Goal: Information Seeking & Learning: Learn about a topic

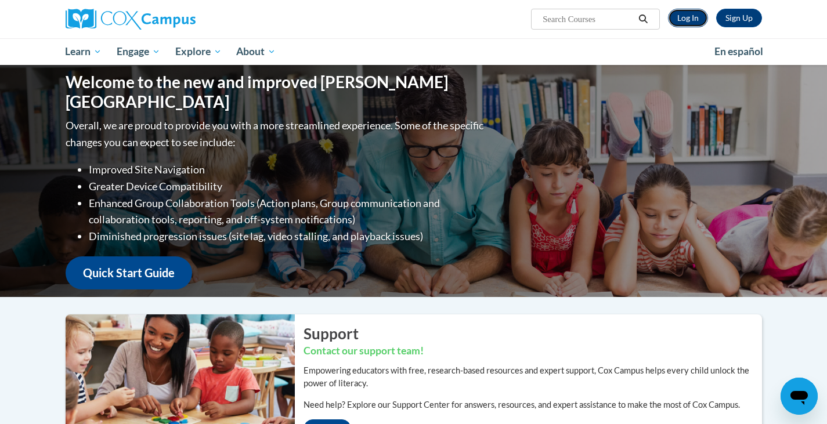
click at [698, 20] on link "Log In" at bounding box center [688, 18] width 40 height 19
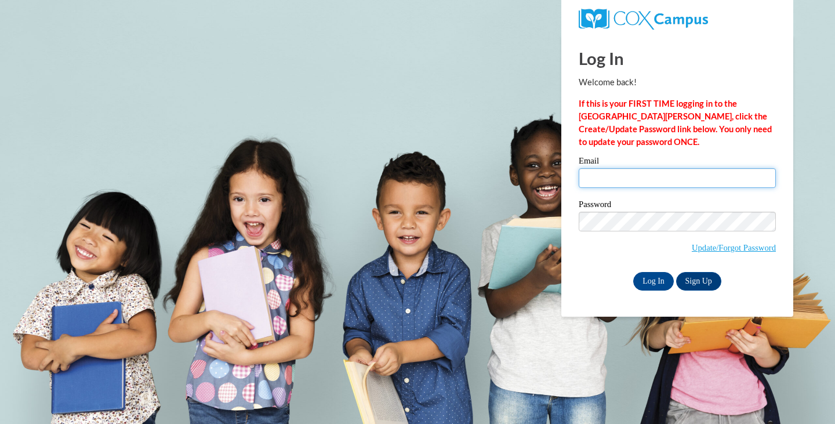
click at [643, 176] on input "Email" at bounding box center [677, 178] width 197 height 20
click at [636, 178] on input "Email" at bounding box center [677, 178] width 197 height 20
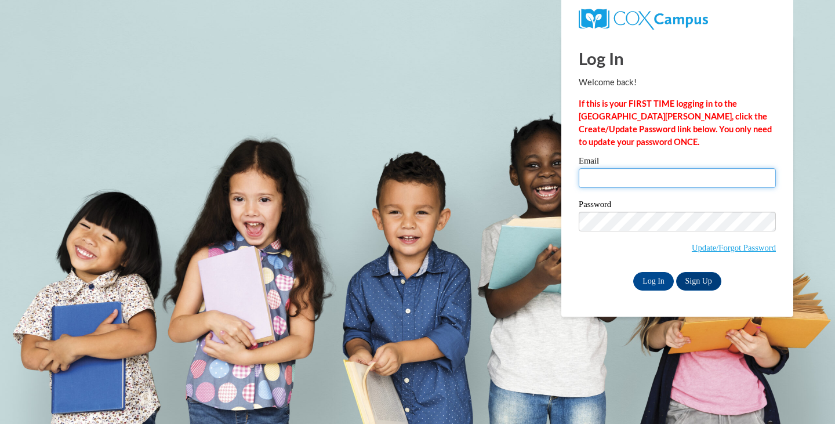
click at [633, 179] on input "Email" at bounding box center [677, 178] width 197 height 20
drag, startPoint x: 624, startPoint y: 183, endPoint x: 621, endPoint y: 199, distance: 16.4
click at [622, 187] on input "Email" at bounding box center [677, 178] width 197 height 20
click at [618, 234] on span "Update/Forgot Password" at bounding box center [677, 236] width 197 height 48
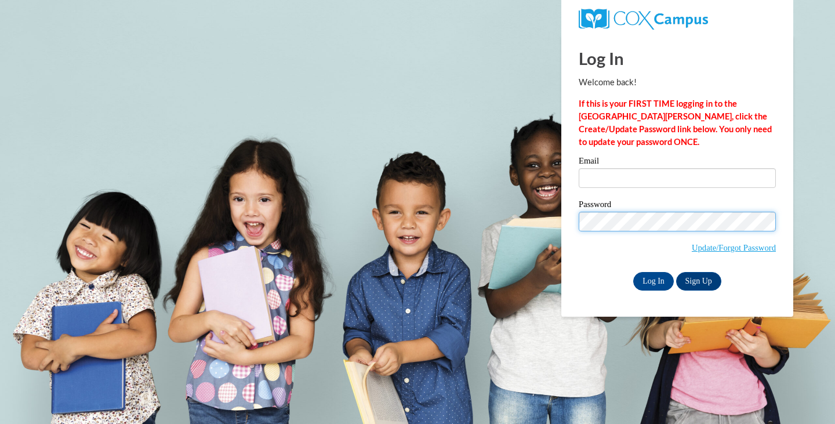
type input "gvincent@gillett.k12.wi.us"
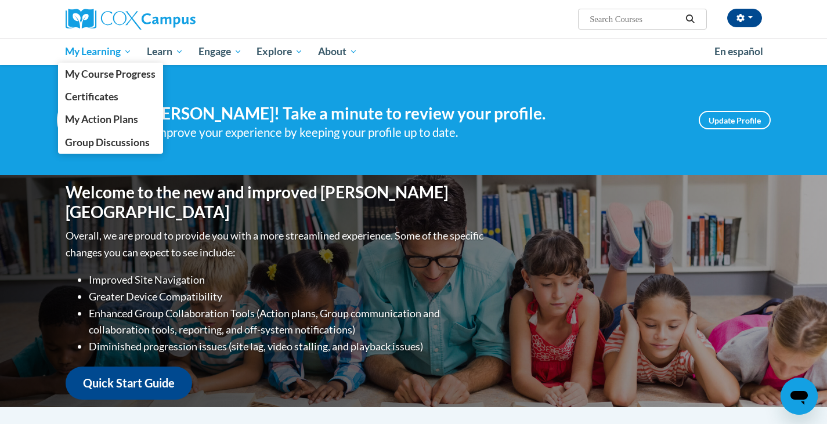
click at [100, 42] on link "My Learning" at bounding box center [99, 51] width 82 height 27
click at [113, 68] on span "My Course Progress" at bounding box center [110, 74] width 90 height 12
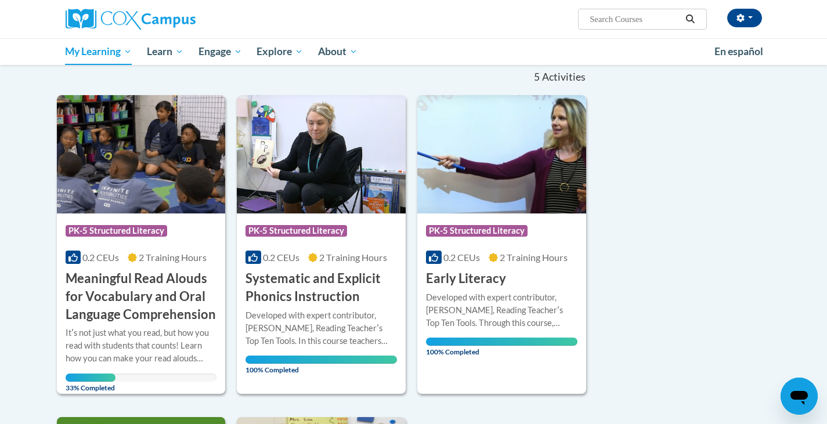
scroll to position [174, 0]
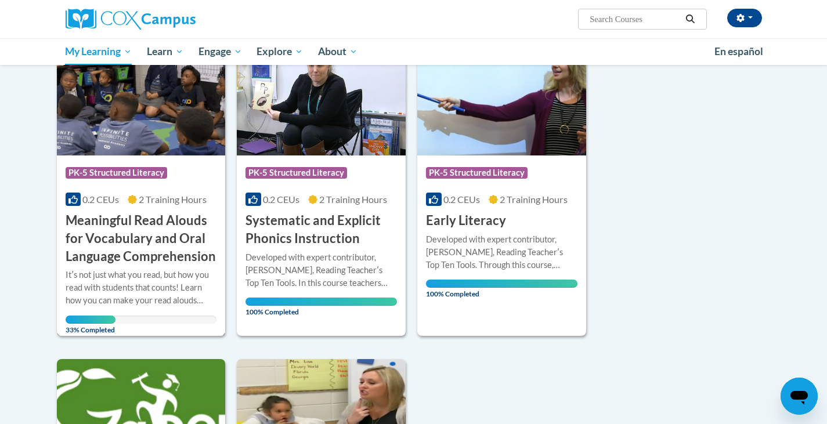
click at [136, 218] on h3 "Meaningful Read Alouds for Vocabulary and Oral Language Comprehension" at bounding box center [141, 238] width 151 height 53
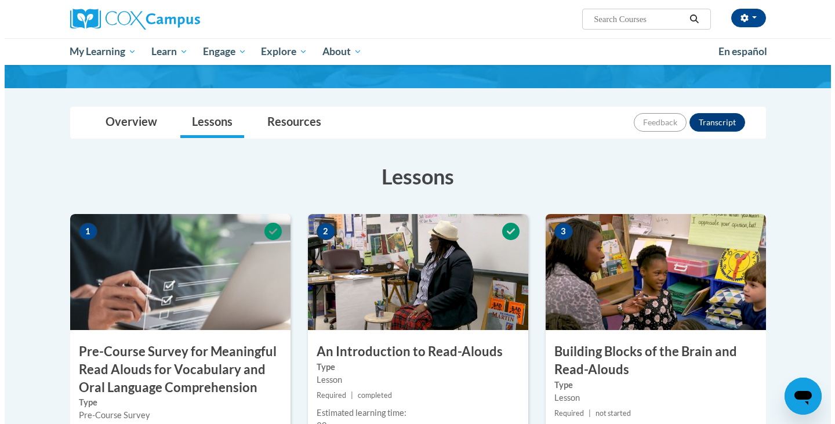
scroll to position [348, 0]
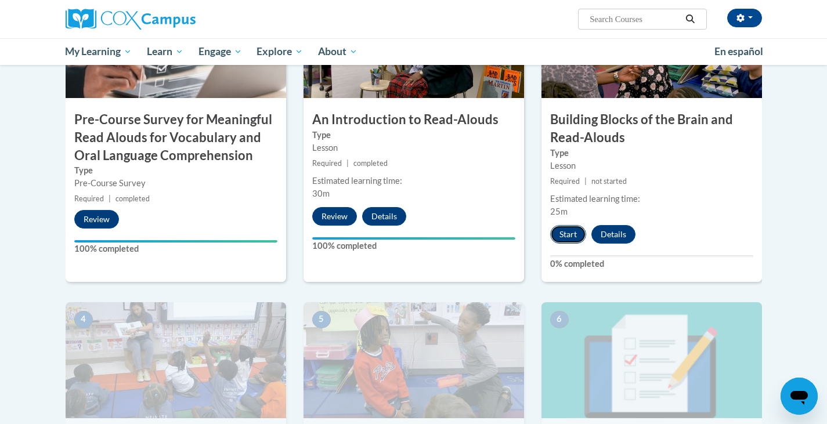
click at [561, 228] on button "Start" at bounding box center [568, 234] width 36 height 19
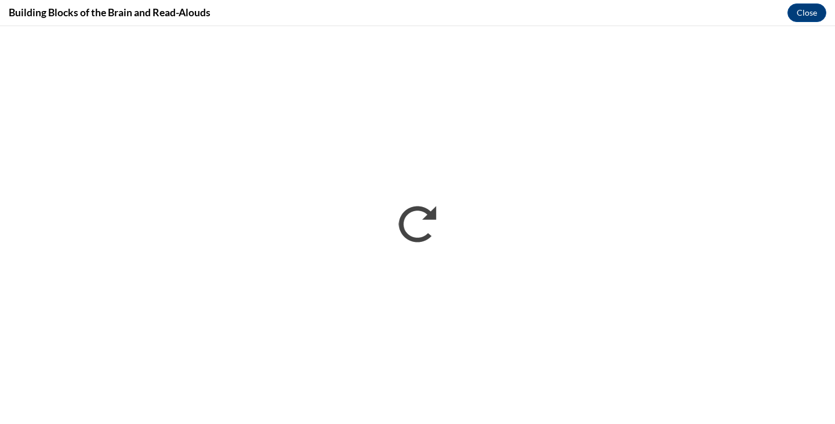
scroll to position [0, 0]
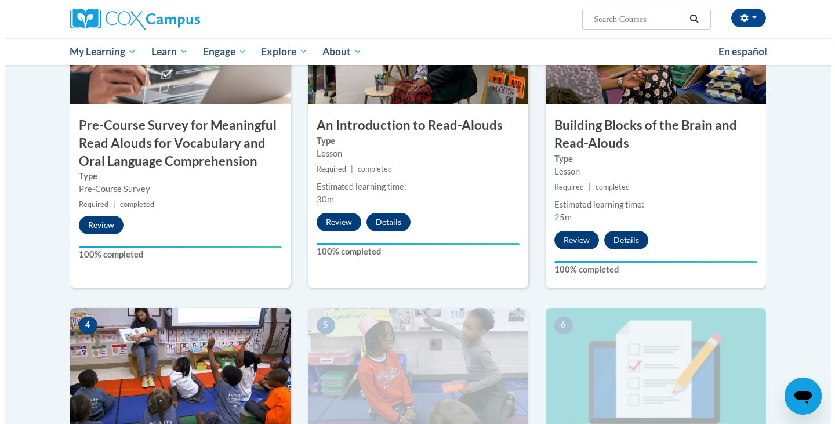
scroll to position [690, 0]
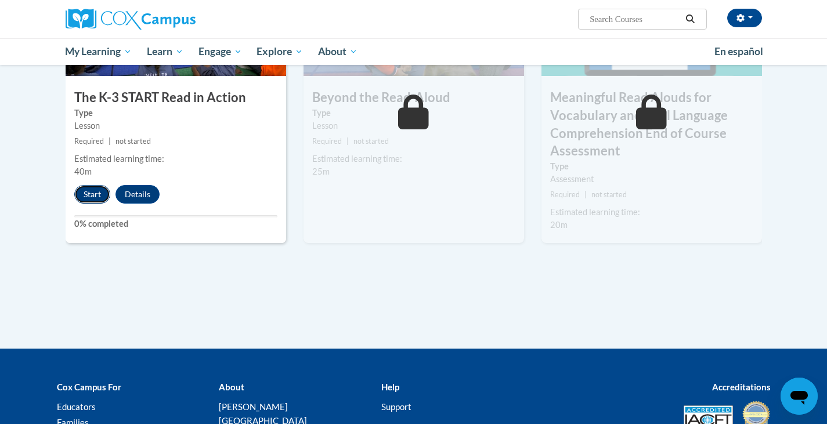
click at [101, 198] on button "Start" at bounding box center [92, 194] width 36 height 19
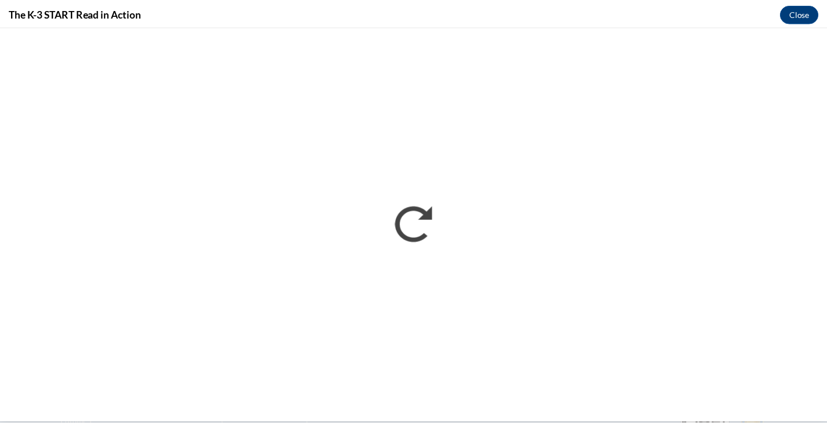
scroll to position [0, 0]
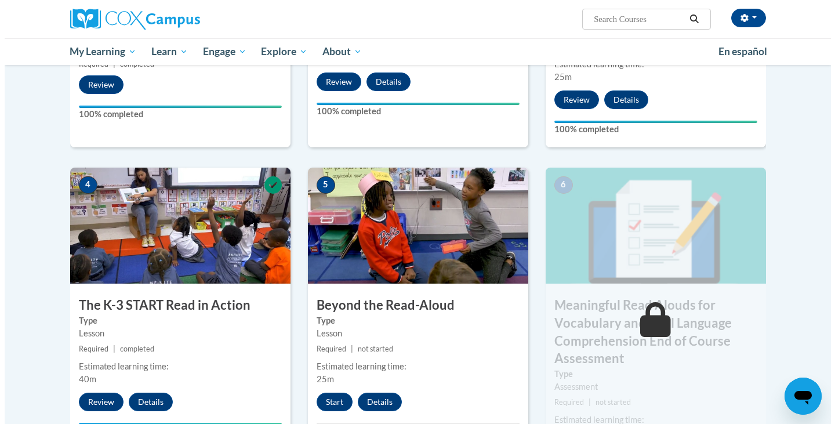
scroll to position [541, 0]
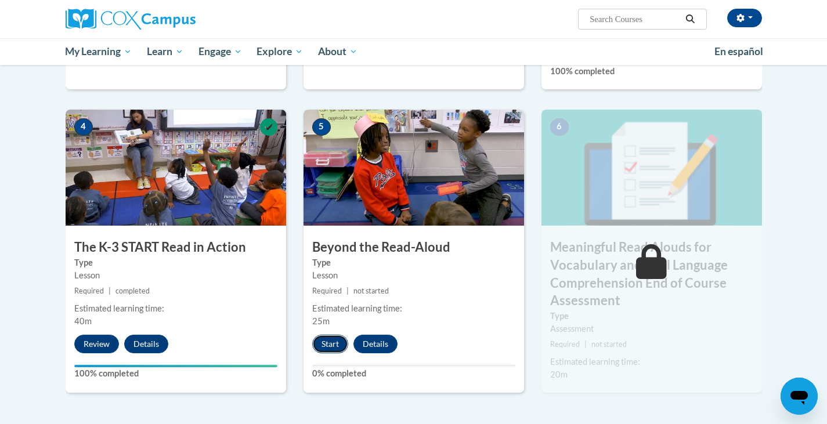
click at [335, 339] on button "Start" at bounding box center [330, 344] width 36 height 19
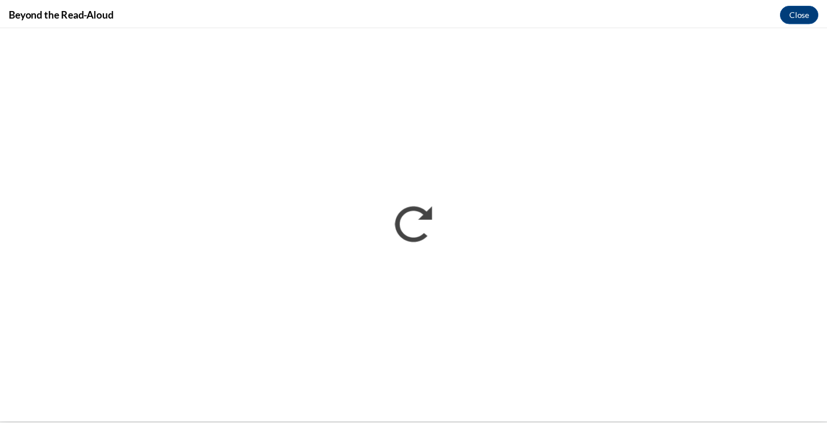
scroll to position [0, 0]
click at [795, 17] on button "Close" at bounding box center [807, 12] width 39 height 19
